Goal: Complete application form

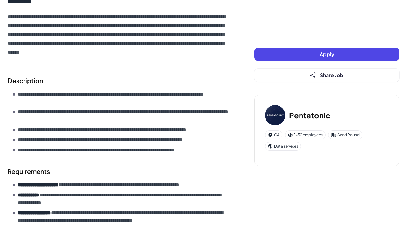
scroll to position [220, 0]
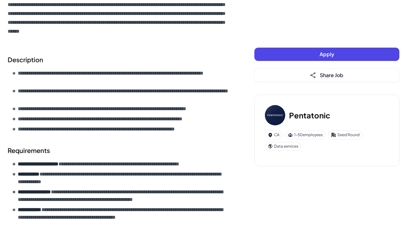
click at [340, 59] on button "Apply" at bounding box center [326, 54] width 145 height 13
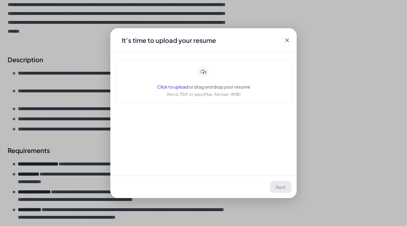
click at [287, 40] on icon at bounding box center [287, 40] width 6 height 6
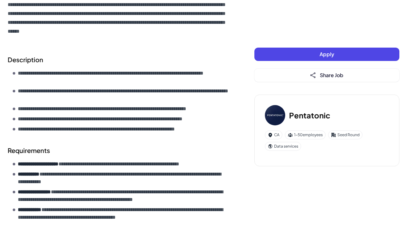
click at [315, 55] on button "Apply" at bounding box center [326, 54] width 145 height 13
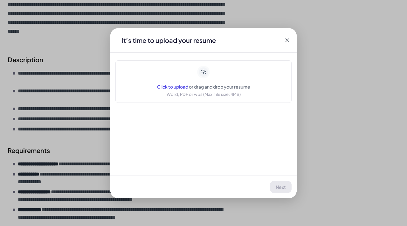
click at [211, 68] on div "Click to upload or drag and drop your resume Word, PDF or wps (Max. file size: …" at bounding box center [203, 82] width 93 height 32
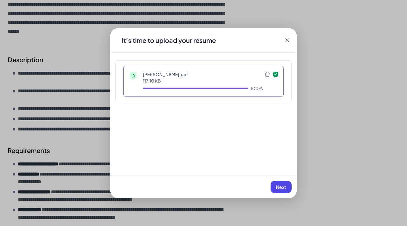
click at [284, 189] on span "Next" at bounding box center [281, 187] width 10 height 6
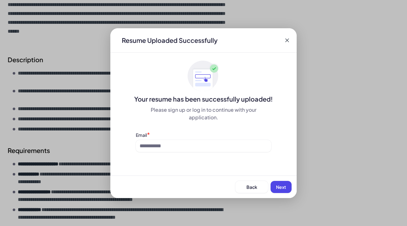
click at [211, 153] on div "Resume Uploaded Successfully Your resume has been successfully uploaded! Please…" at bounding box center [203, 113] width 186 height 170
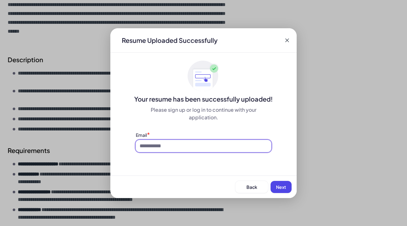
click at [206, 145] on input at bounding box center [203, 146] width 135 height 12
type input "**********"
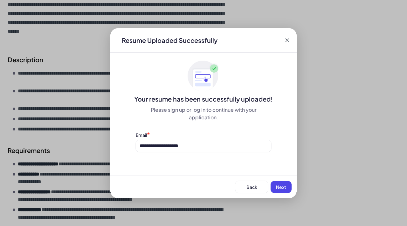
click at [287, 182] on button "Next" at bounding box center [280, 187] width 21 height 12
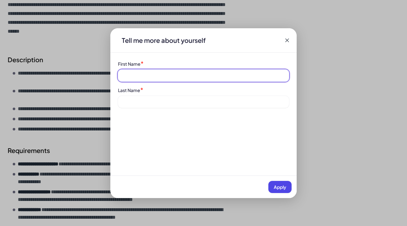
click at [218, 76] on input at bounding box center [203, 76] width 171 height 12
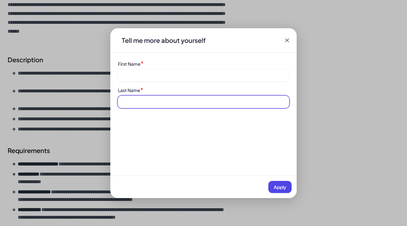
click at [189, 99] on input at bounding box center [203, 102] width 171 height 12
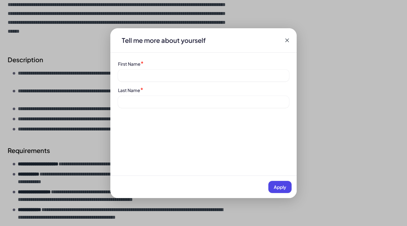
click at [173, 69] on div "First Name *" at bounding box center [203, 70] width 171 height 21
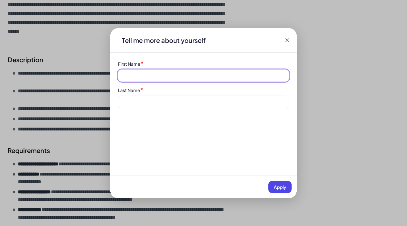
click at [173, 77] on input at bounding box center [203, 76] width 171 height 12
type input "****"
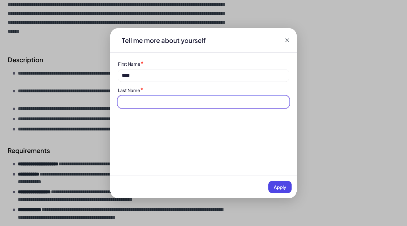
click at [147, 100] on input at bounding box center [203, 102] width 171 height 12
type input "*****"
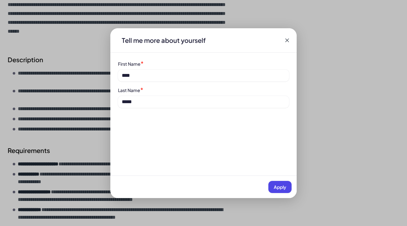
click at [281, 185] on span "Apply" at bounding box center [279, 187] width 12 height 6
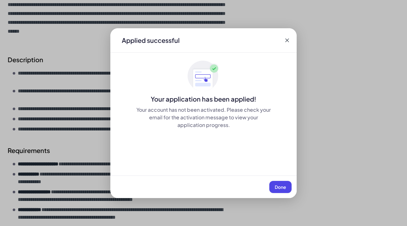
click at [282, 187] on span "Done" at bounding box center [279, 187] width 11 height 6
